Goal: Obtain resource: Obtain resource

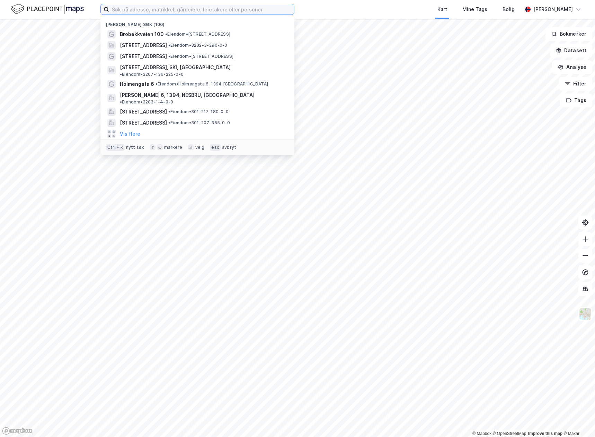
click at [166, 13] on input at bounding box center [201, 9] width 185 height 10
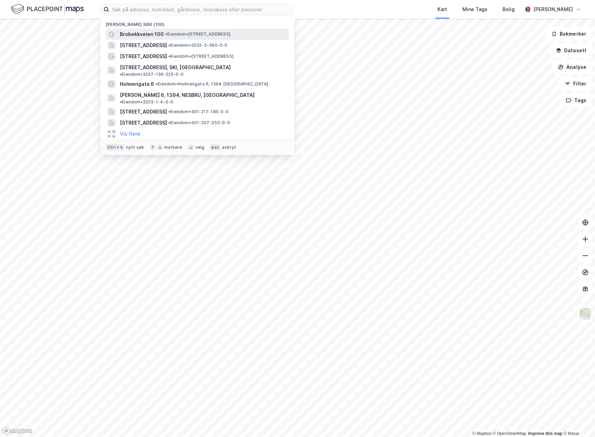
click at [193, 33] on span "• Eiendom • Brobekkveien 100, 0582 Oslo" at bounding box center [197, 35] width 65 height 6
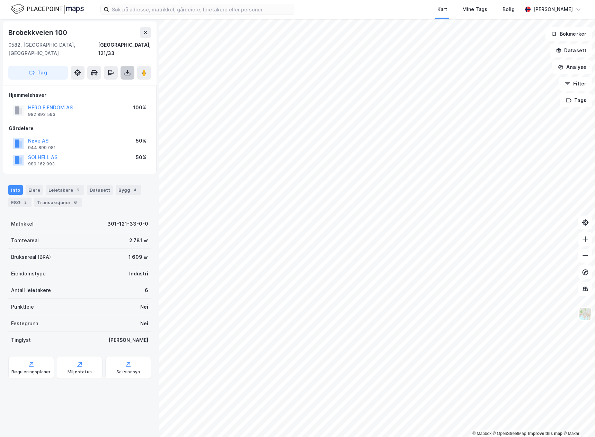
click at [130, 69] on icon at bounding box center [127, 72] width 7 height 7
click at [107, 84] on div "Last ned grunnbok" at bounding box center [93, 87] width 40 height 6
click at [40, 357] on div "Reguleringsplaner" at bounding box center [31, 368] width 46 height 22
click at [116, 370] on div "Saksinnsyn" at bounding box center [128, 373] width 24 height 6
click at [125, 69] on icon at bounding box center [127, 72] width 7 height 7
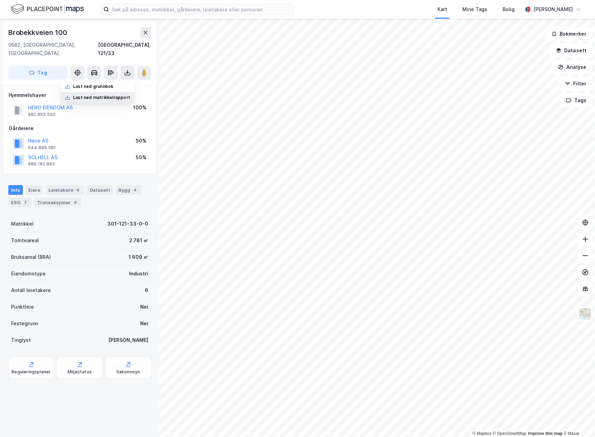
click at [110, 95] on div "Last ned matrikkelrapport" at bounding box center [101, 98] width 57 height 6
click at [15, 370] on div "Reguleringsplaner" at bounding box center [30, 373] width 39 height 6
click at [118, 370] on div "Saksinnsyn" at bounding box center [128, 373] width 24 height 6
click at [36, 357] on div "Reguleringsplaner" at bounding box center [31, 368] width 46 height 22
click at [21, 198] on div "ESG 2" at bounding box center [19, 203] width 23 height 10
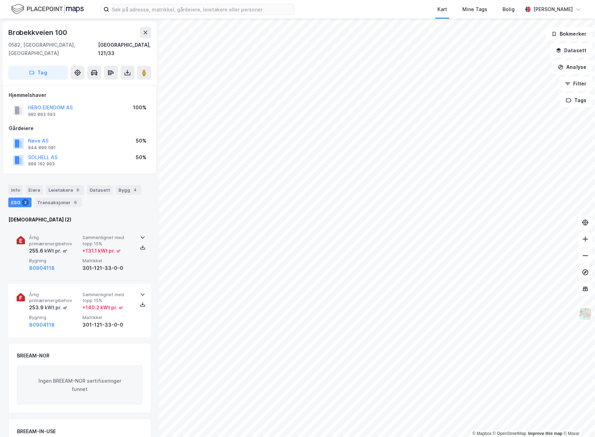
click at [81, 246] on div "Årlig primærenergibehov 255.6 kWt pr. ㎡ Sammenlignet med topp 15% + 131.1 kWt p…" at bounding box center [81, 253] width 104 height 37
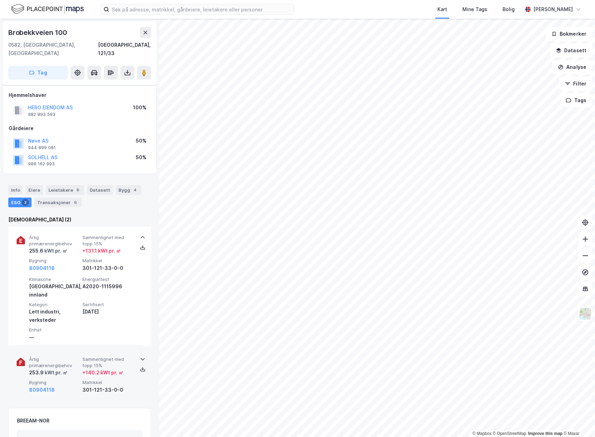
scroll to position [69, 0]
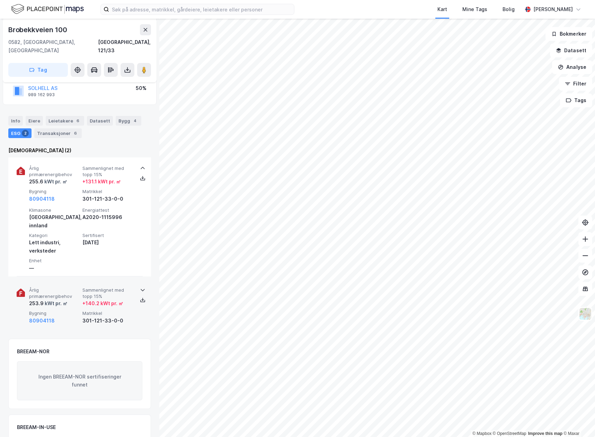
click at [73, 317] on div "80904118" at bounding box center [54, 321] width 51 height 8
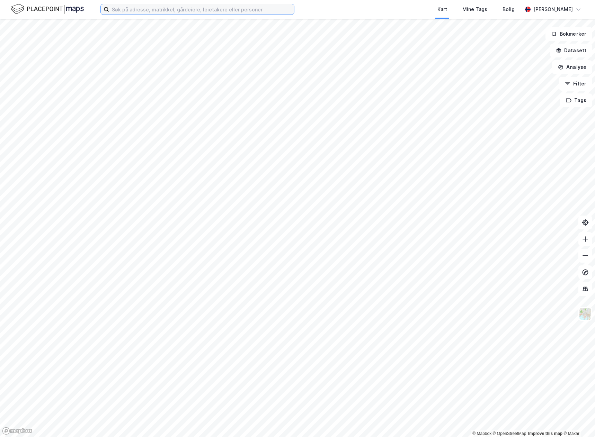
click at [201, 7] on input at bounding box center [201, 9] width 185 height 10
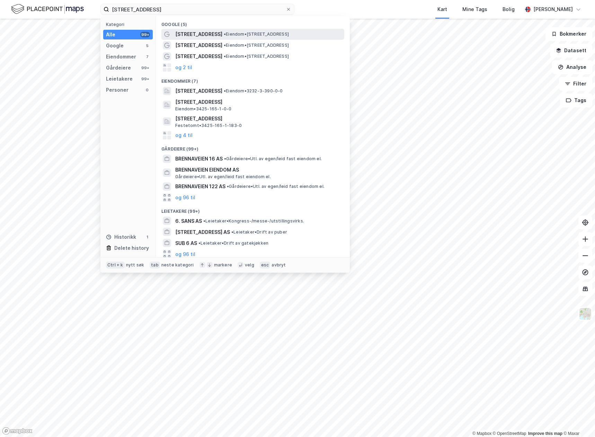
click at [247, 32] on span "• Eiendom • [STREET_ADDRESS]" at bounding box center [256, 35] width 65 height 6
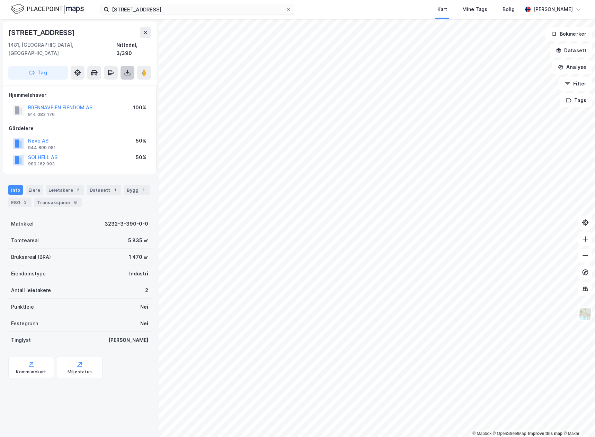
click at [127, 69] on icon at bounding box center [127, 72] width 7 height 7
click at [108, 84] on div "Last ned grunnbok" at bounding box center [93, 87] width 40 height 6
click at [0, 10] on div "brennaveien 6 Kart Mine Tags Bolig [PERSON_NAME]" at bounding box center [297, 9] width 595 height 19
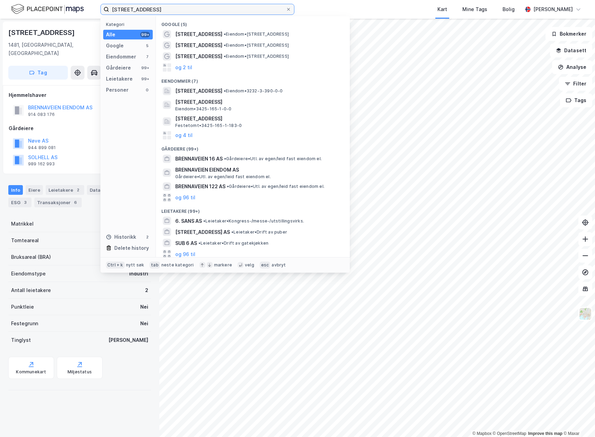
drag, startPoint x: 166, startPoint y: 11, endPoint x: 46, endPoint y: -18, distance: 122.8
click at [46, 0] on html "brennaveien 6 Kategori Alle 99+ Google 5 Eiendommer 7 Gårdeiere 99+ Leietakere …" at bounding box center [297, 218] width 595 height 437
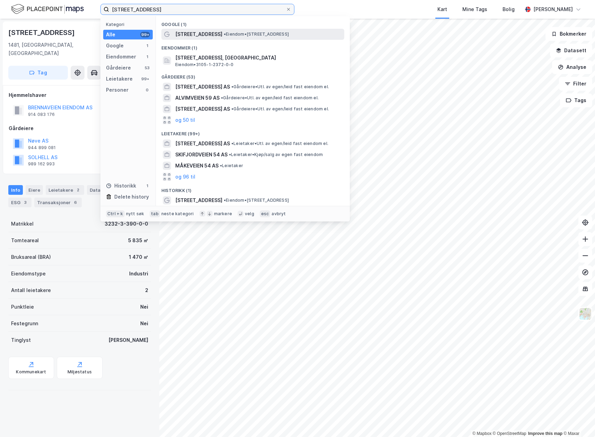
type input "[STREET_ADDRESS]"
click at [268, 30] on div "[STREET_ADDRESS] • Eiendom • [STREET_ADDRESS]" at bounding box center [259, 34] width 168 height 8
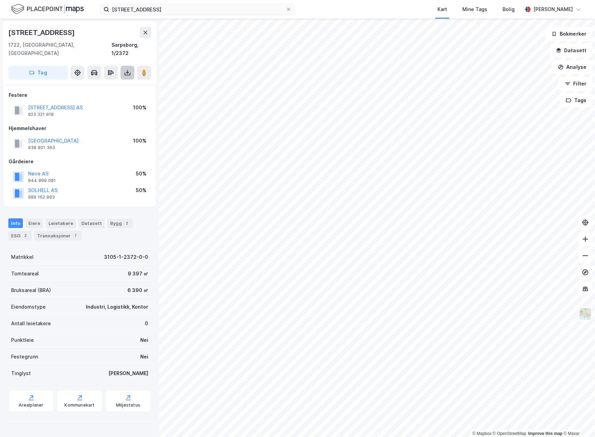
click at [127, 69] on icon at bounding box center [127, 72] width 7 height 7
click at [115, 81] on div "Last ned grunnbok" at bounding box center [98, 86] width 74 height 11
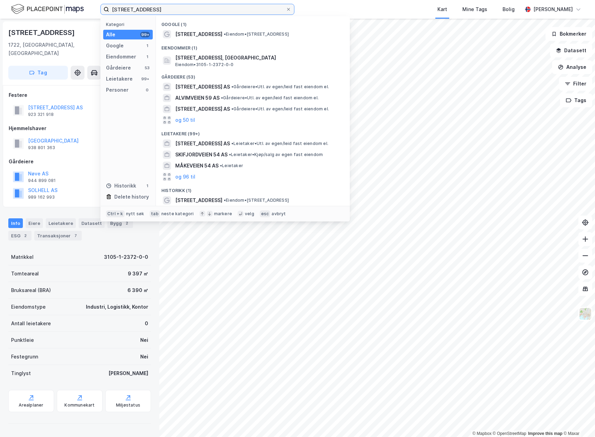
drag, startPoint x: 195, startPoint y: 9, endPoint x: 34, endPoint y: 10, distance: 161.7
click at [34, 10] on div "[STREET_ADDRESS] Kategori Alle 99+ Google 1 Eiendommer 1 Gårdeiere 53 Leietaker…" at bounding box center [297, 9] width 595 height 19
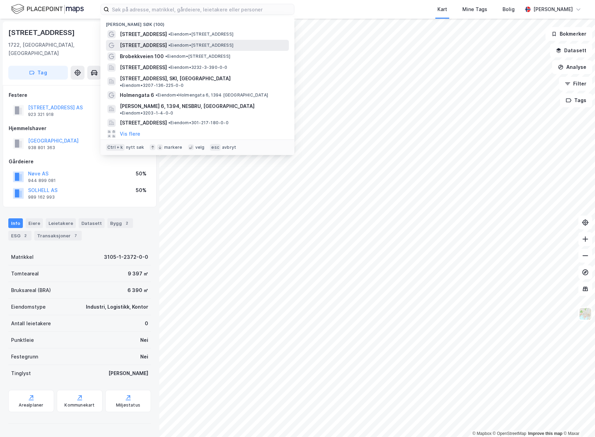
click at [206, 45] on span "• Eiendom • [STREET_ADDRESS]" at bounding box center [200, 46] width 65 height 6
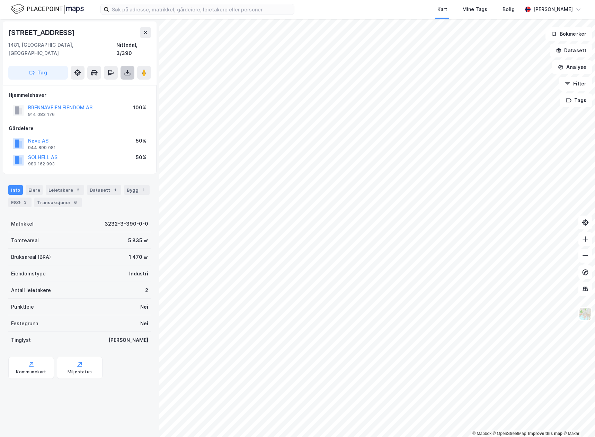
click at [127, 69] on icon at bounding box center [127, 72] width 7 height 7
click at [119, 81] on div "Last ned grunnbok" at bounding box center [98, 86] width 74 height 11
